Goal: Transaction & Acquisition: Purchase product/service

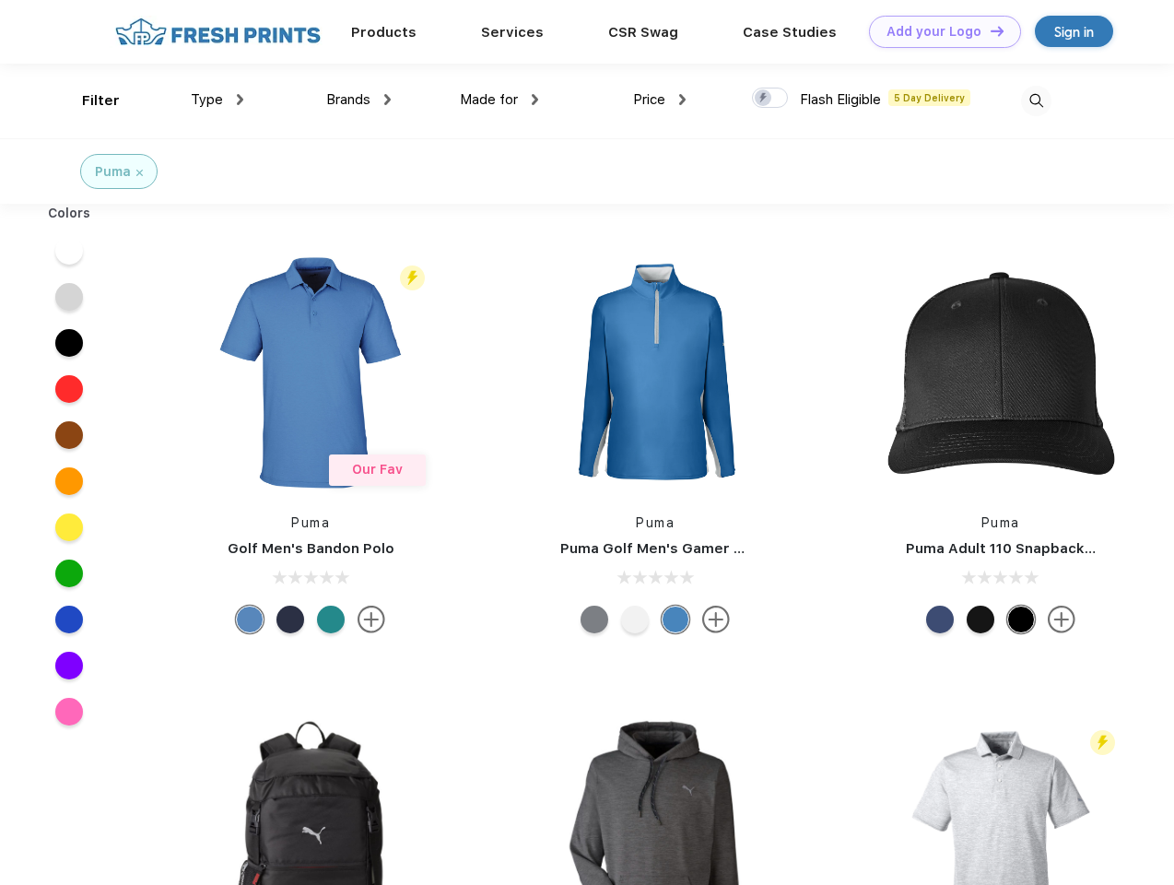
scroll to position [1, 0]
click at [938, 31] on link "Add your Logo Design Tool" at bounding box center [945, 32] width 152 height 32
click at [0, 0] on div "Design Tool" at bounding box center [0, 0] width 0 height 0
click at [989, 30] on link "Add your Logo Design Tool" at bounding box center [945, 32] width 152 height 32
click at [88, 100] on div "Filter" at bounding box center [101, 100] width 38 height 21
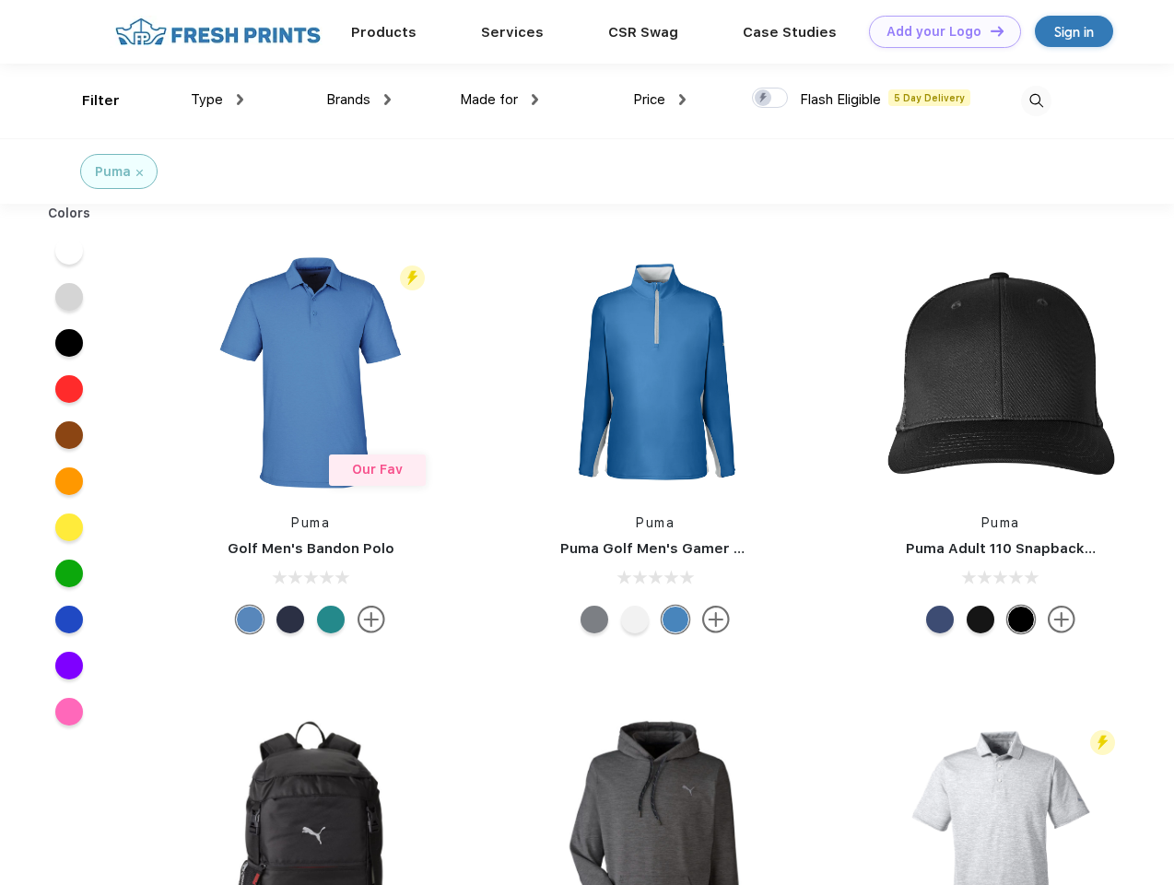
click at [217, 100] on span "Type" at bounding box center [207, 99] width 32 height 17
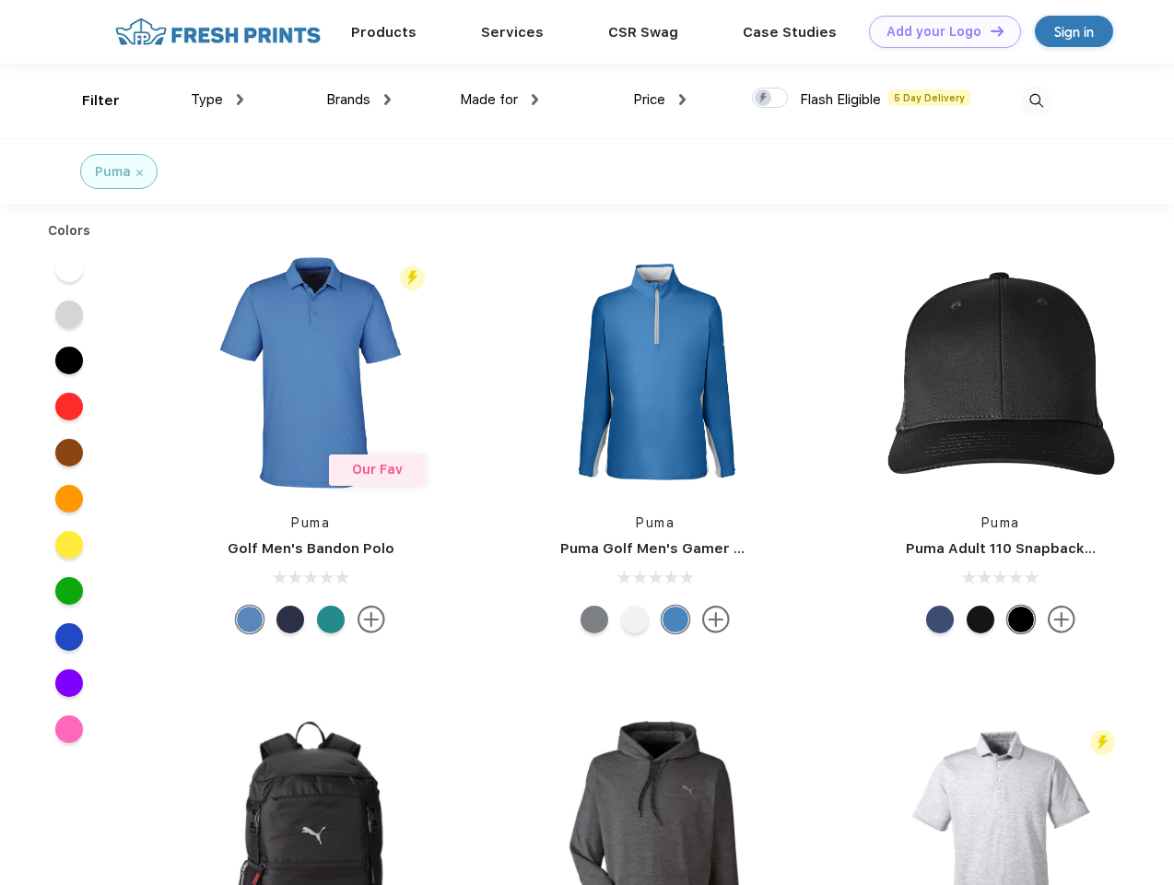
click at [358, 100] on span "Brands" at bounding box center [348, 99] width 44 height 17
click at [499, 100] on span "Made for" at bounding box center [489, 99] width 58 height 17
click at [660, 100] on span "Price" at bounding box center [649, 99] width 32 height 17
click at [770, 99] on div at bounding box center [770, 98] width 36 height 20
click at [764, 99] on input "checkbox" at bounding box center [758, 93] width 12 height 12
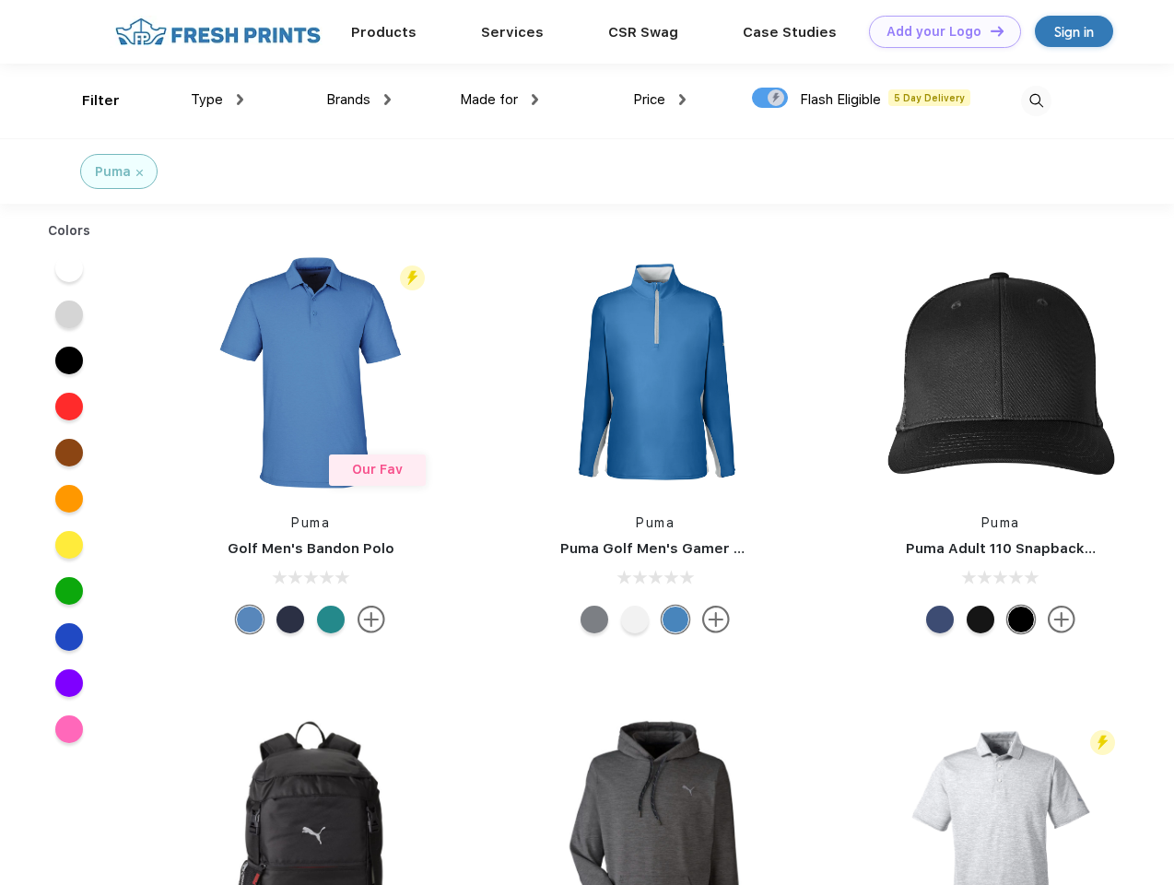
click at [1036, 100] on img at bounding box center [1036, 101] width 30 height 30
